Goal: Subscribe to service/newsletter

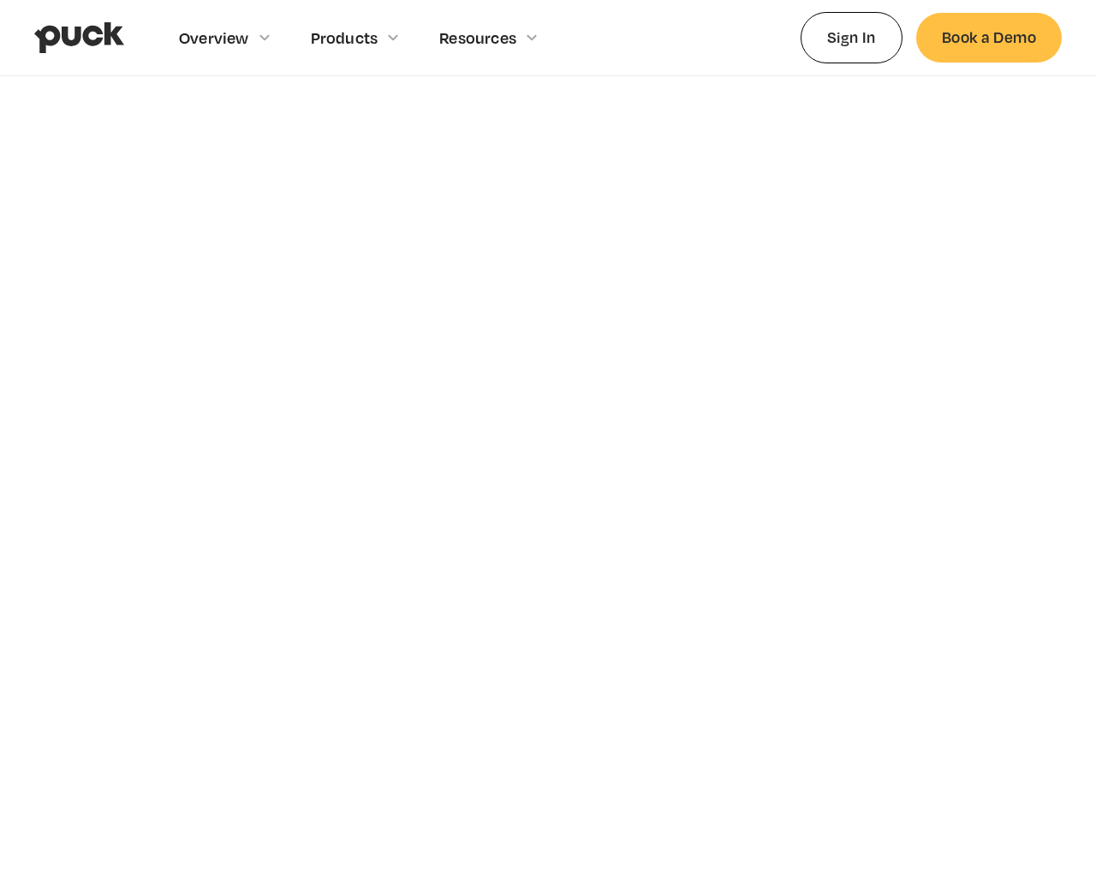
scroll to position [5913, 0]
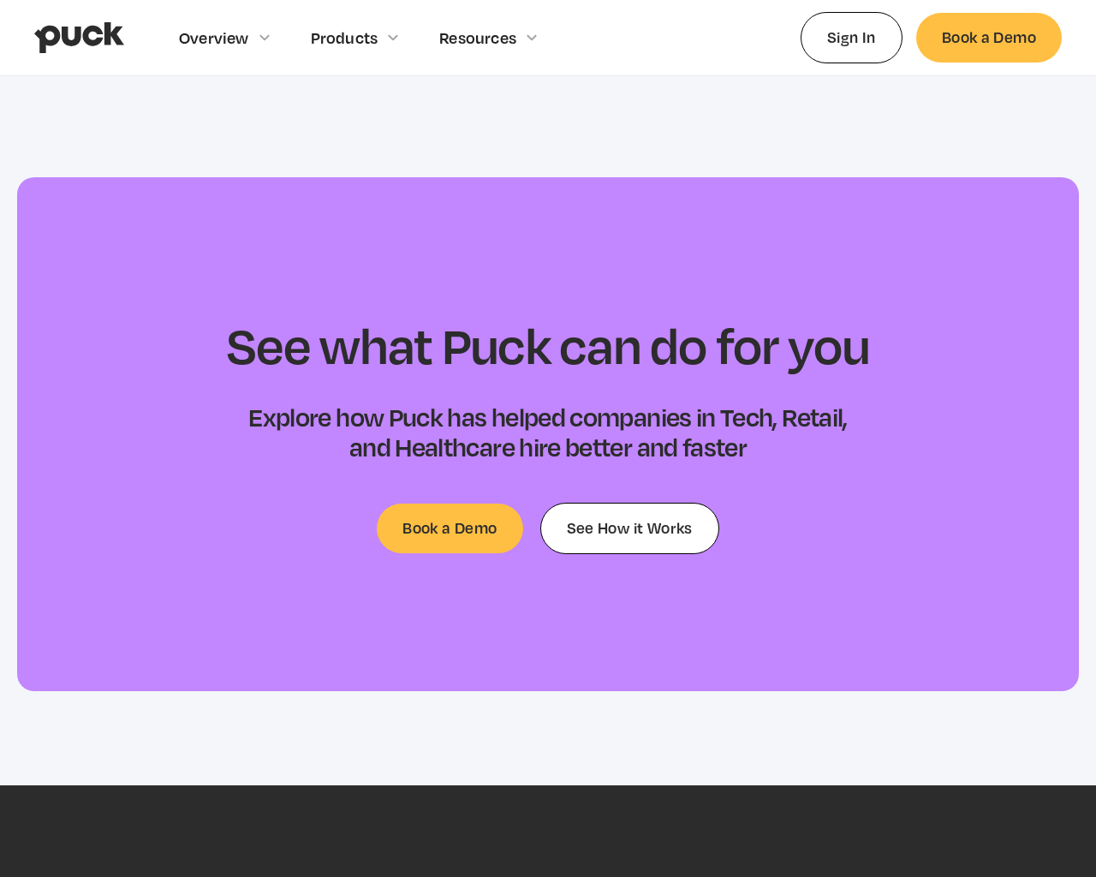
type input "[EMAIL_ADDRESS]"
type input "Please wait..."
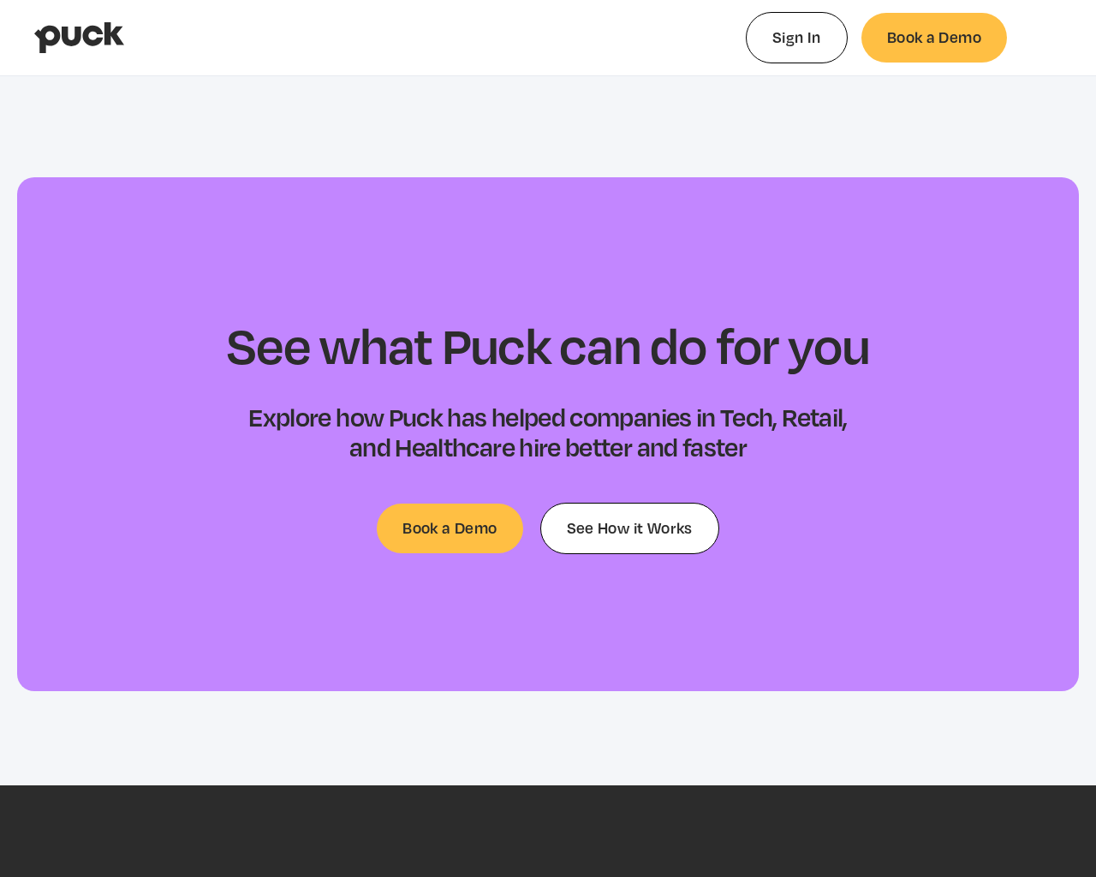
select select "#0FF"
select select "0.5"
select select "#0FF"
select select "0"
select select "#0FF"
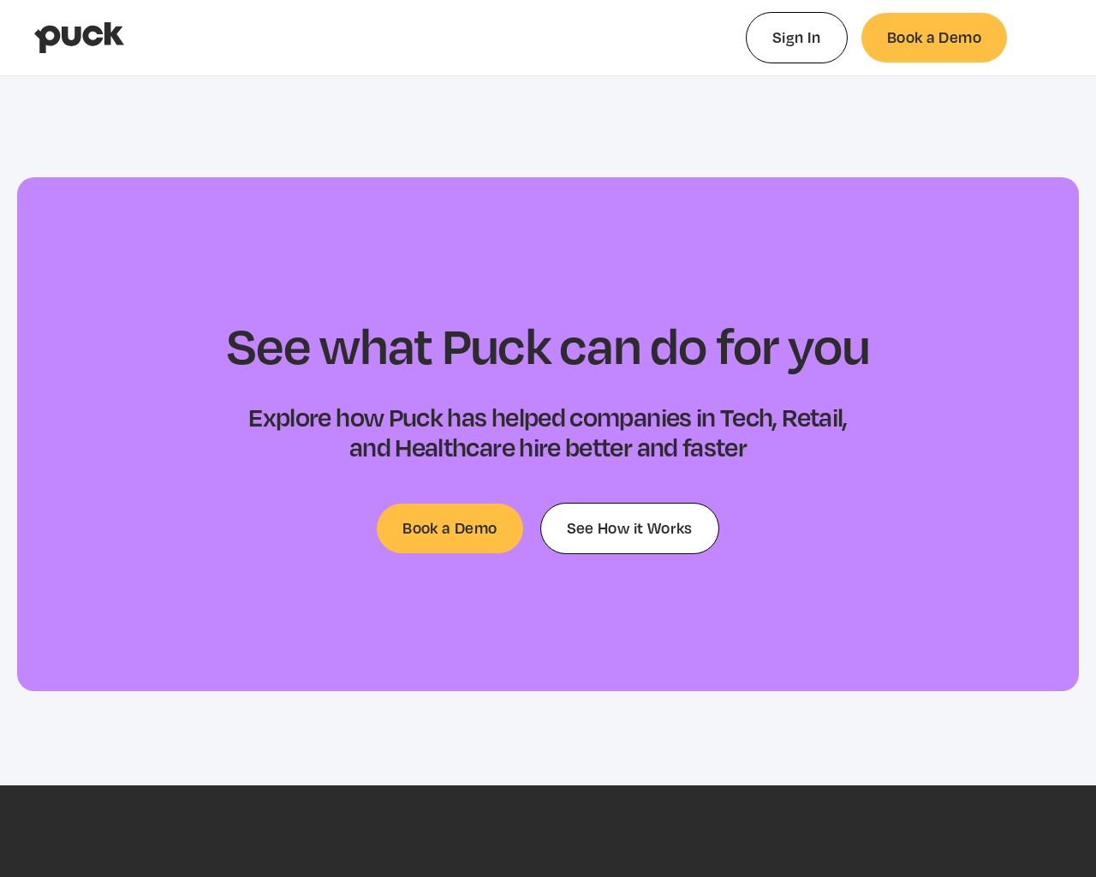
select select "1"
select select "4.00"
select select "dropshadow"
select select "small-caps"
select select "#FFF"
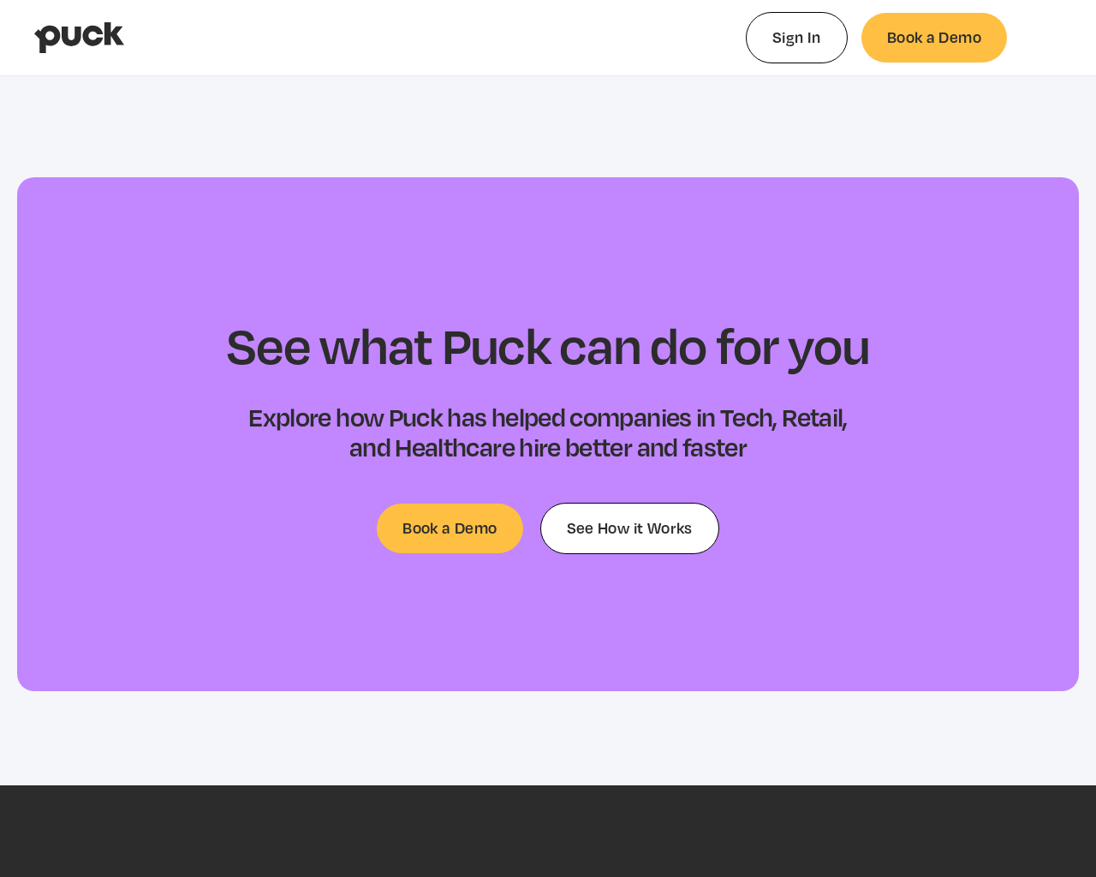
select select "1"
select select "#000"
select select "0"
select select "1.00"
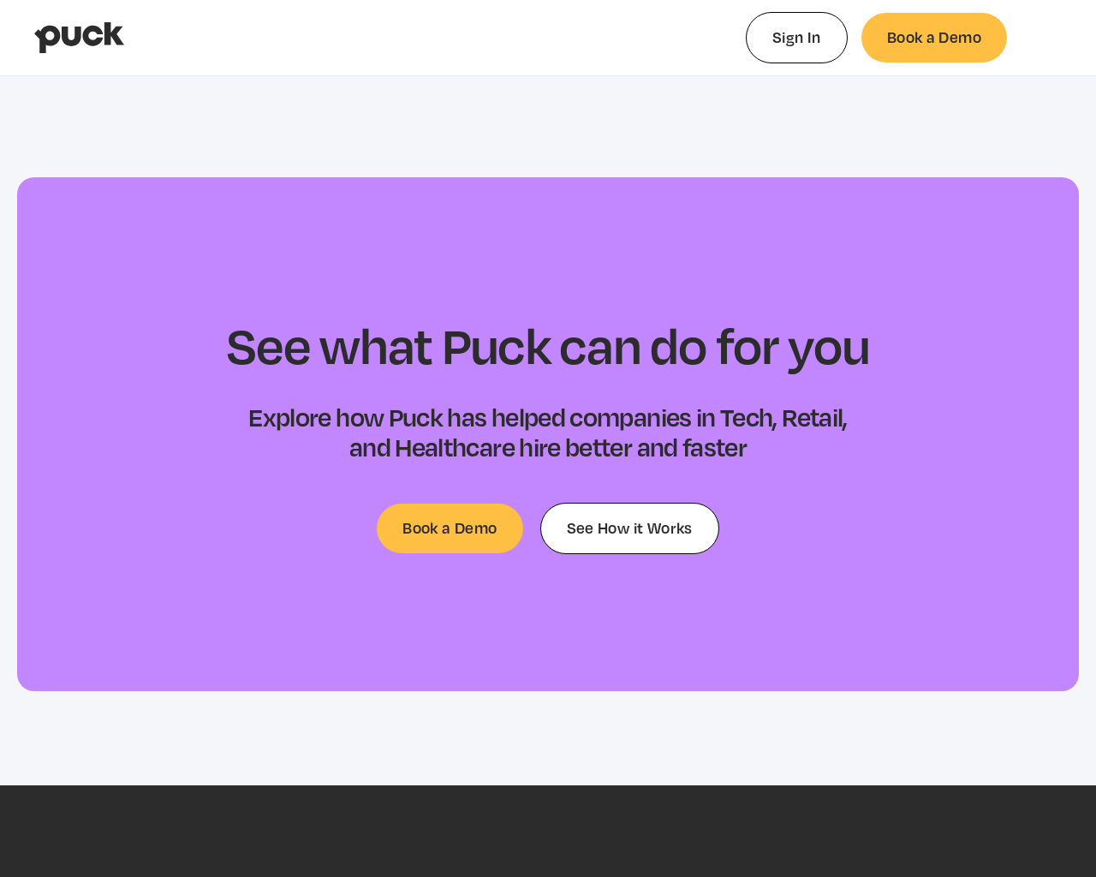
select select "none"
select select "proportionalSansSerif"
type input "0.0724371627906975"
select select "#0FF"
select select "0.5"
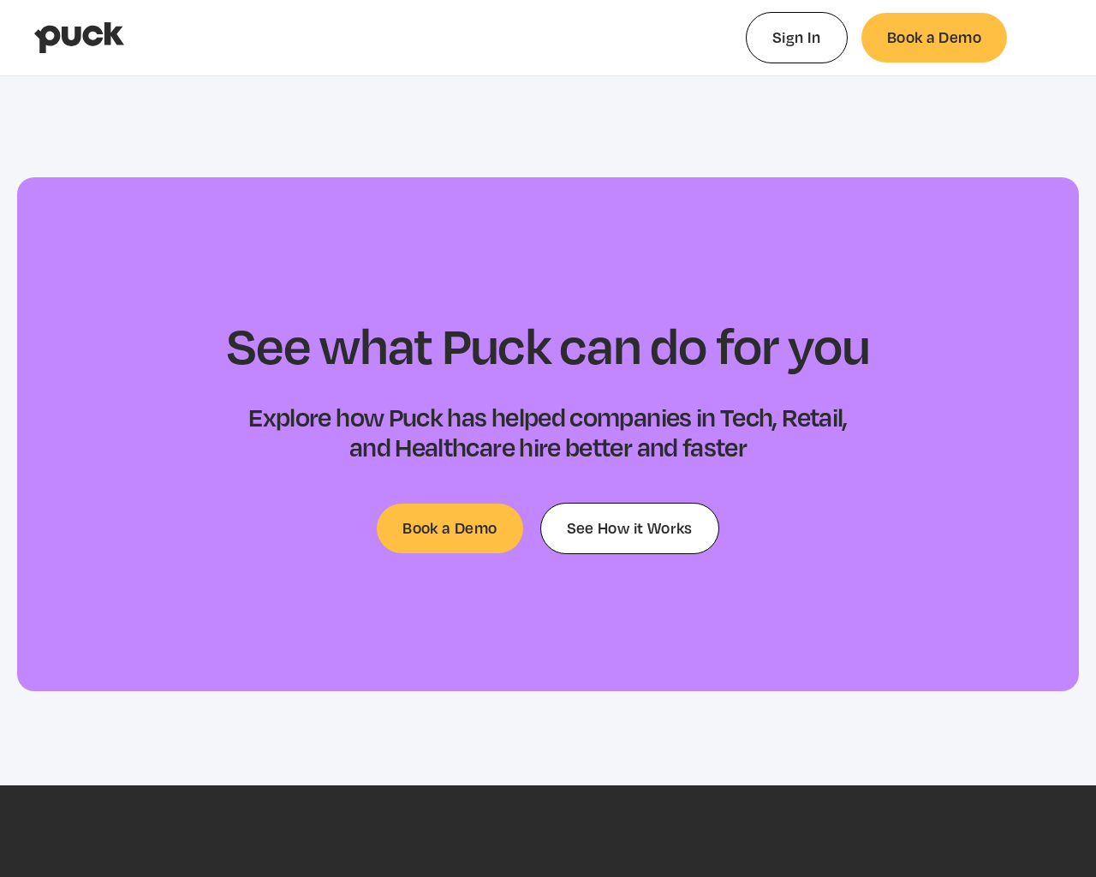
select select "#0FF"
select select "0"
select select "#0FF"
select select "1"
select select "4.00"
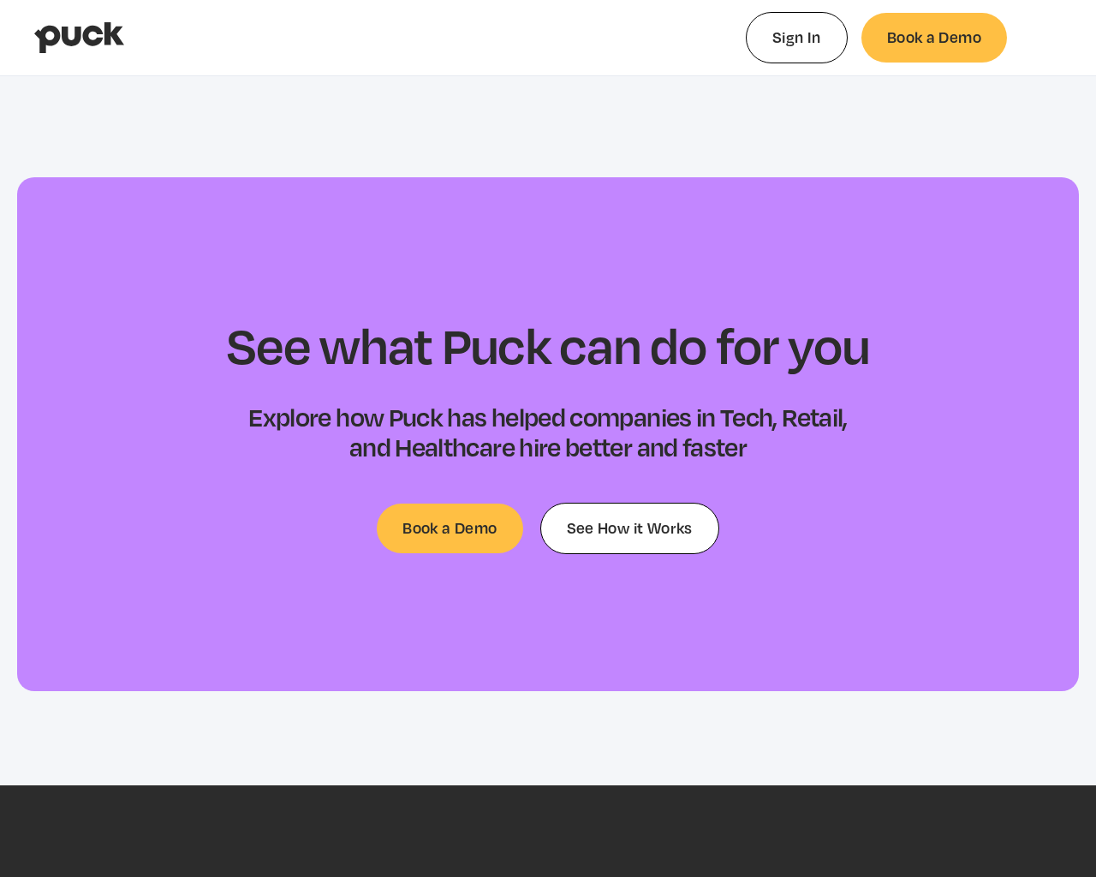
select select "dropshadow"
select select "small-caps"
select select "#FFF"
select select "1"
select select "#000"
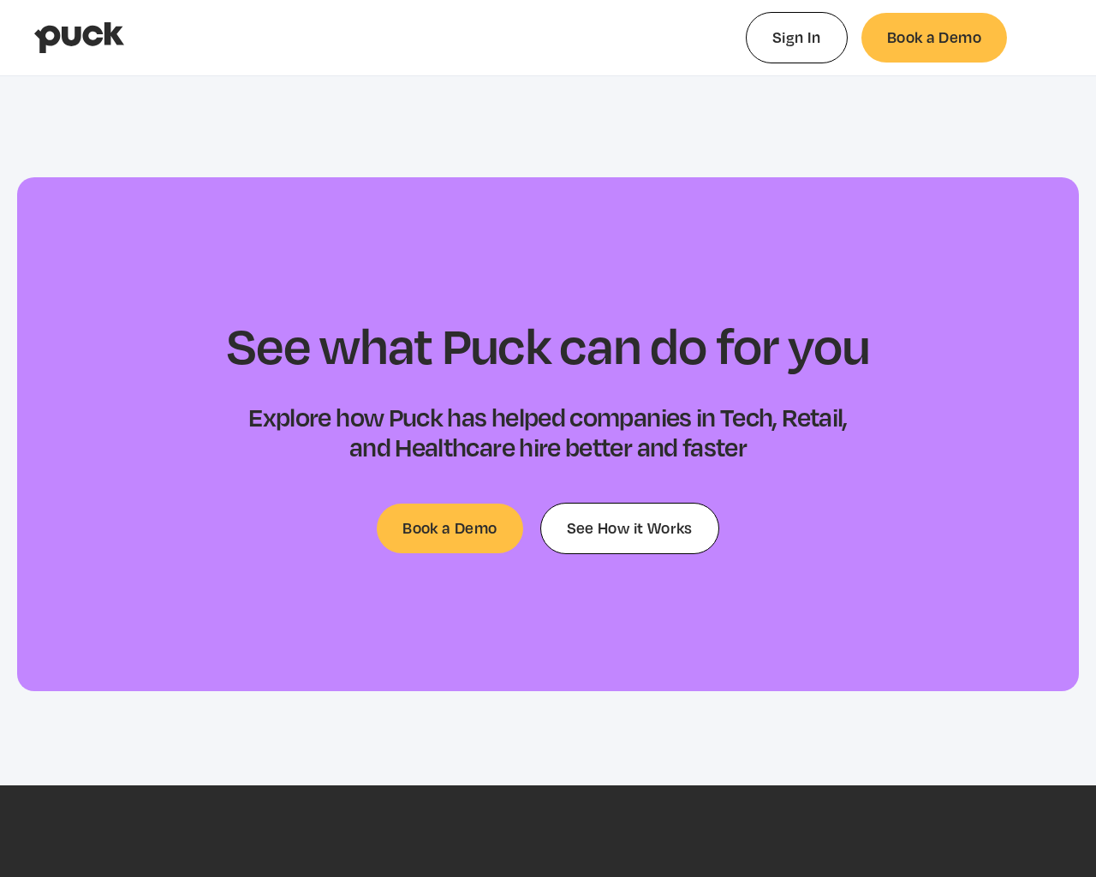
select select "#000"
select select "0"
select select "1.00"
select select "none"
select select "proportionalSansSerif"
